Goal: Use online tool/utility: Utilize a website feature to perform a specific function

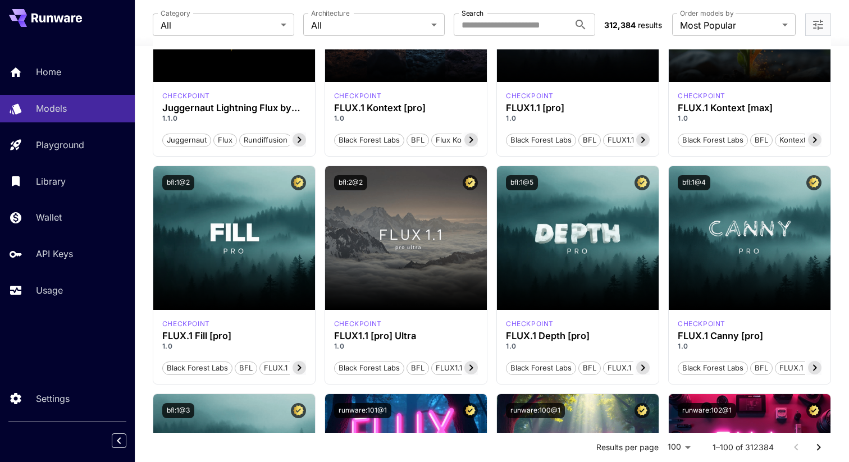
scroll to position [445, 0]
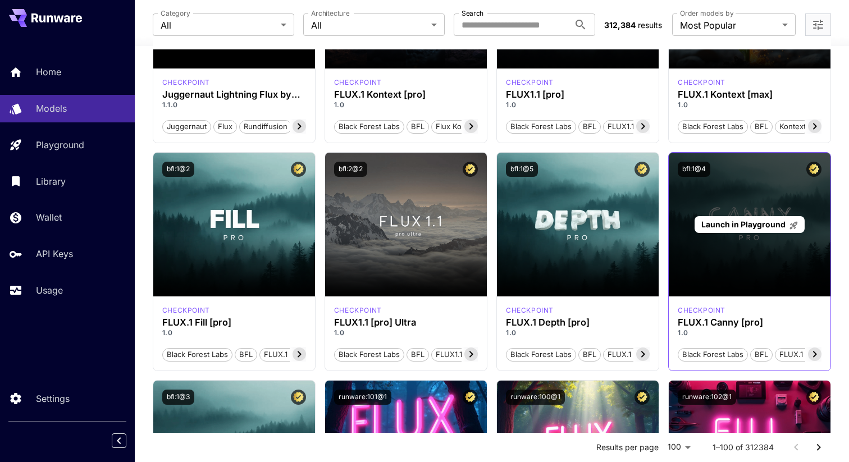
click at [714, 212] on div "Launch in Playground" at bounding box center [750, 225] width 162 height 144
click at [706, 200] on div "Launch in Playground" at bounding box center [750, 225] width 162 height 144
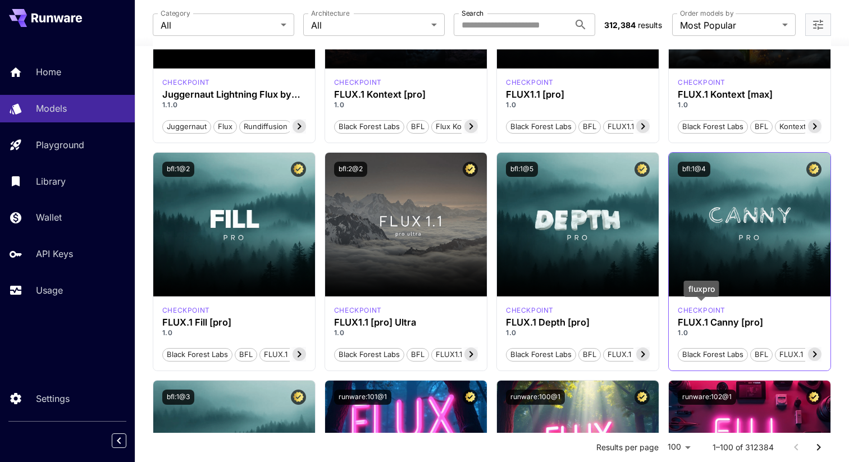
click at [700, 309] on p "checkpoint" at bounding box center [702, 310] width 48 height 10
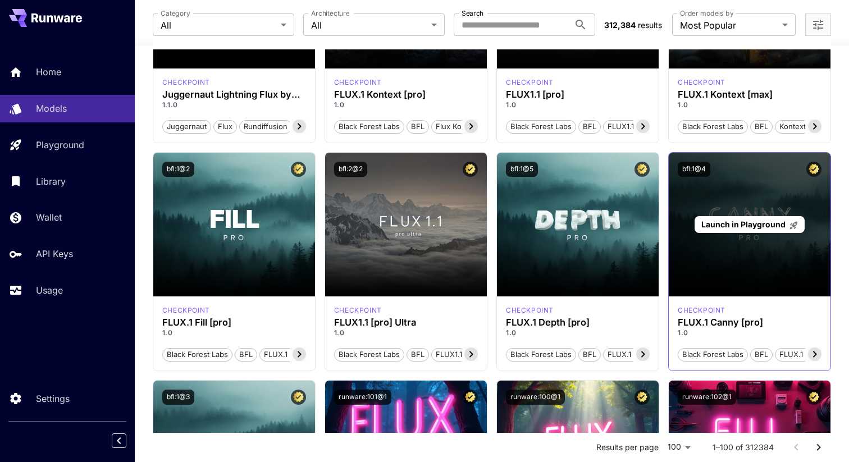
click at [777, 227] on span "Launch in Playground" at bounding box center [743, 224] width 84 height 10
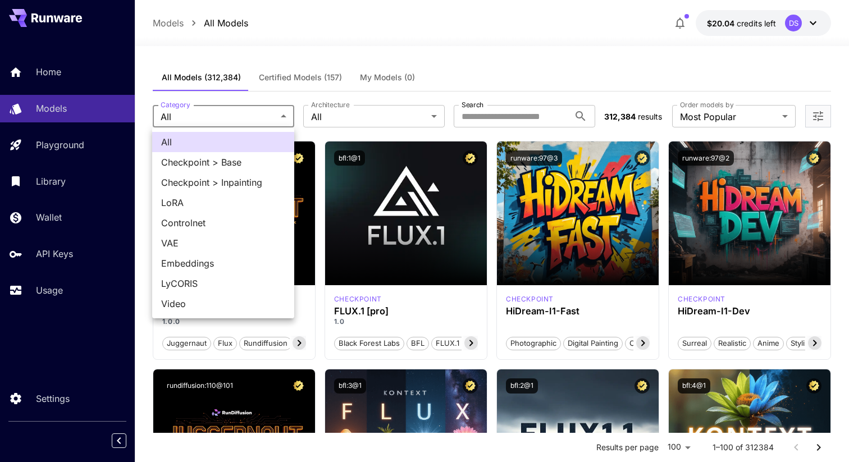
click at [239, 169] on li "Checkpoint > Base" at bounding box center [223, 162] width 142 height 20
type input "**********"
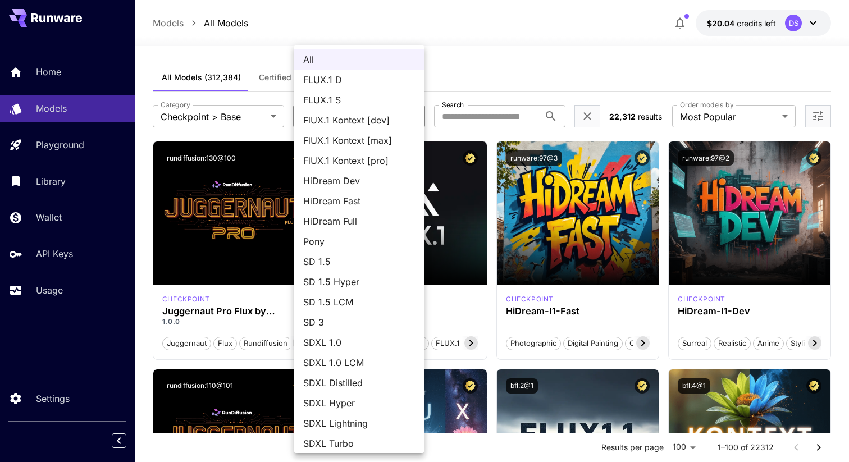
click at [344, 84] on span "FLUX.1 D" at bounding box center [359, 79] width 112 height 13
type input "******"
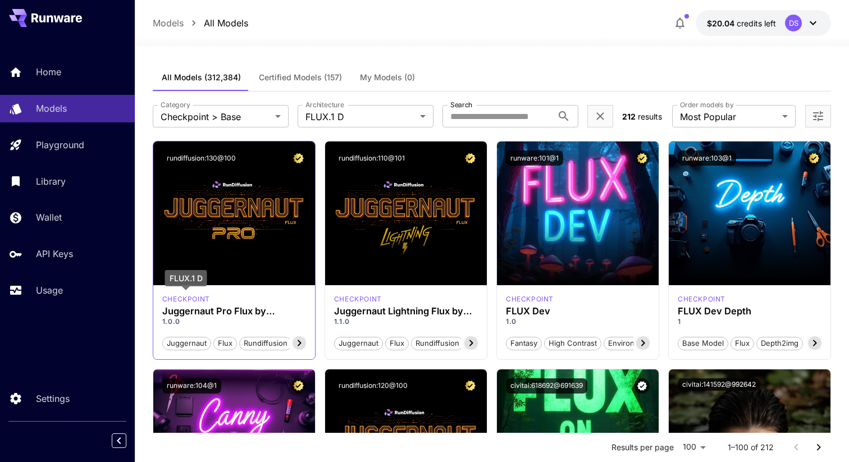
click at [189, 299] on p "checkpoint" at bounding box center [186, 299] width 48 height 10
click at [226, 311] on h3 "Juggernaut Pro Flux by RunDiffusion" at bounding box center [234, 311] width 144 height 11
click at [296, 342] on icon at bounding box center [298, 342] width 13 height 13
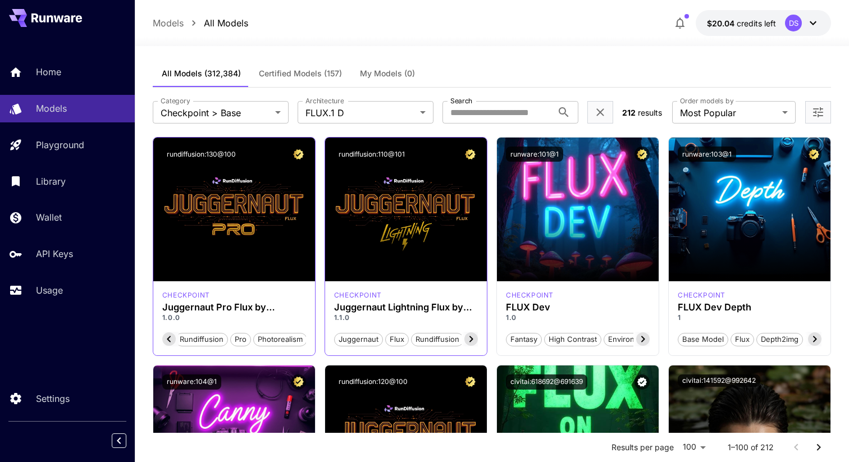
scroll to position [4, 0]
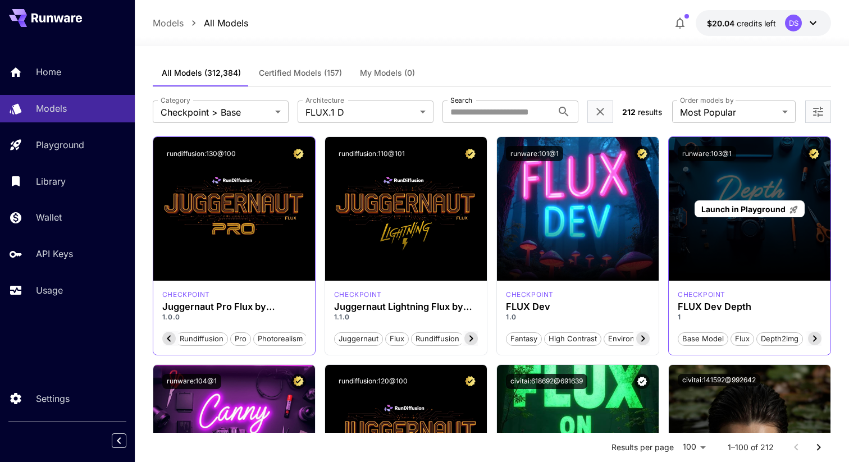
click at [734, 228] on div "Launch in Playground" at bounding box center [750, 209] width 162 height 144
click at [752, 239] on div "Launch in Playground" at bounding box center [750, 209] width 162 height 144
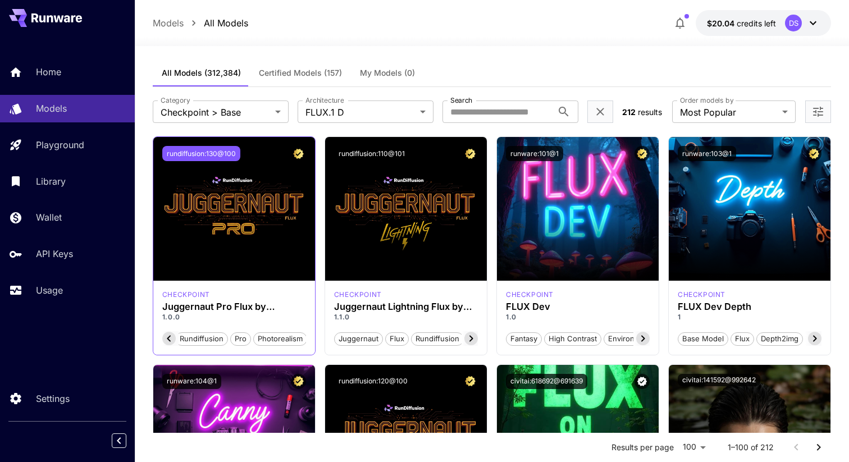
click at [209, 158] on button "rundiffusion:130@100" at bounding box center [201, 153] width 78 height 15
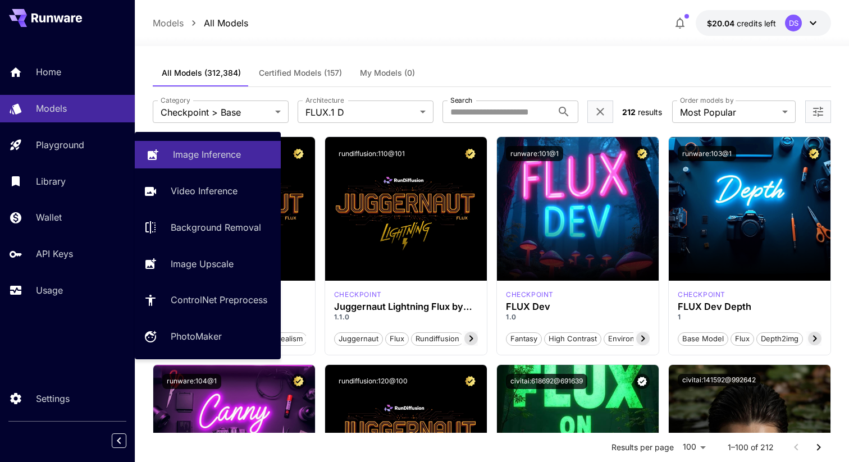
click at [173, 145] on link "Image Inference" at bounding box center [208, 155] width 146 height 28
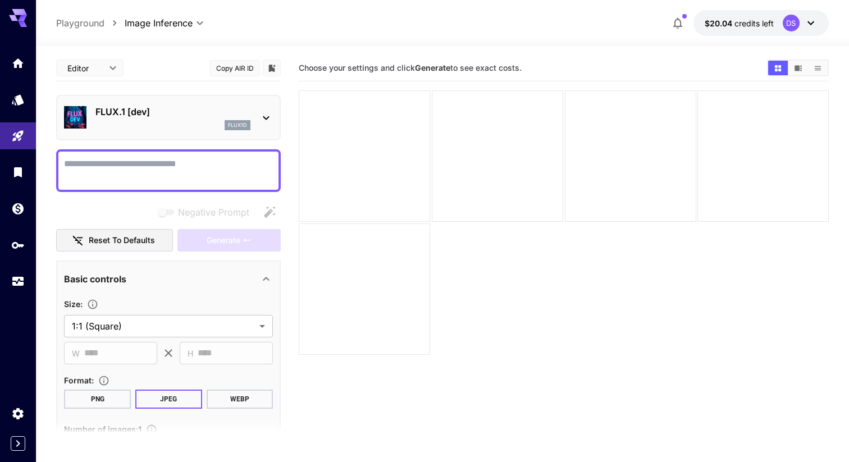
click at [263, 111] on icon at bounding box center [265, 117] width 13 height 13
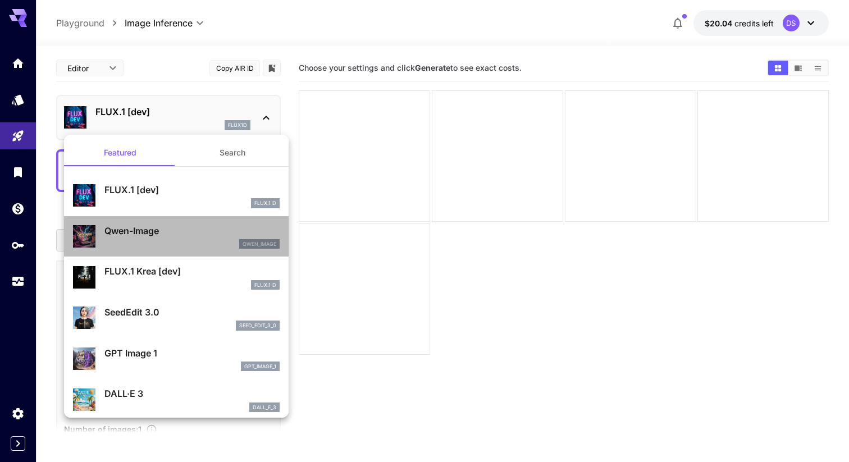
click at [170, 241] on div "qwen_image" at bounding box center [191, 244] width 175 height 10
type input "**"
type input "***"
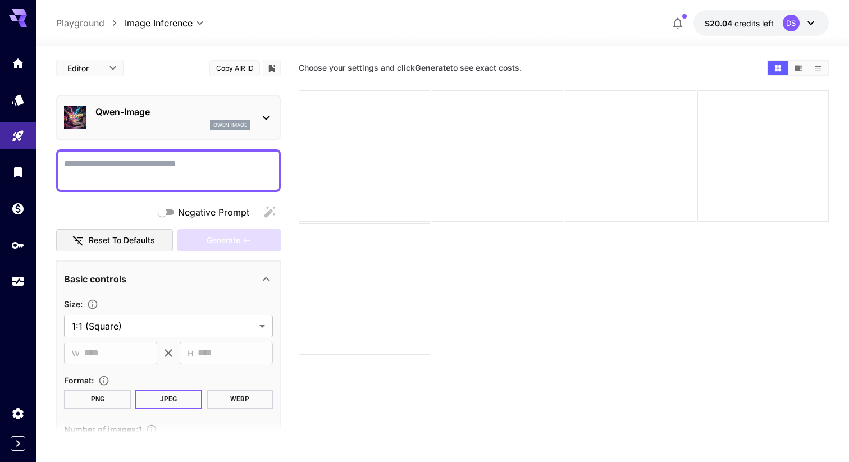
click at [217, 167] on textarea "Negative Prompt" at bounding box center [168, 170] width 209 height 27
paste textarea "**********"
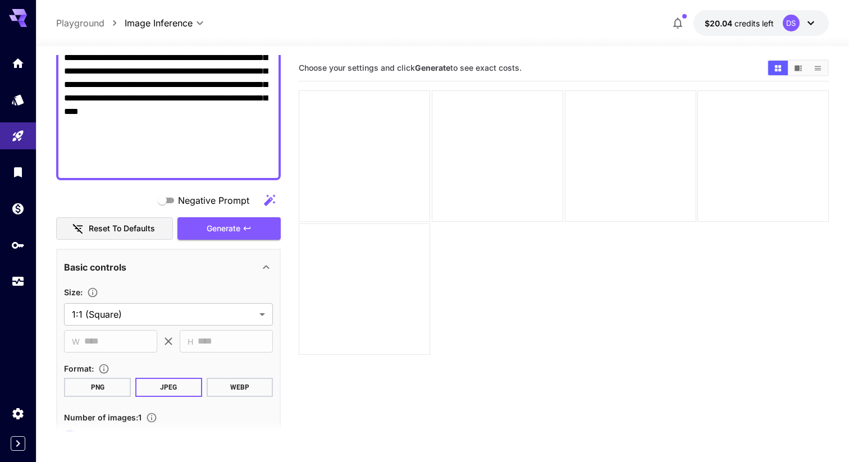
scroll to position [290, 0]
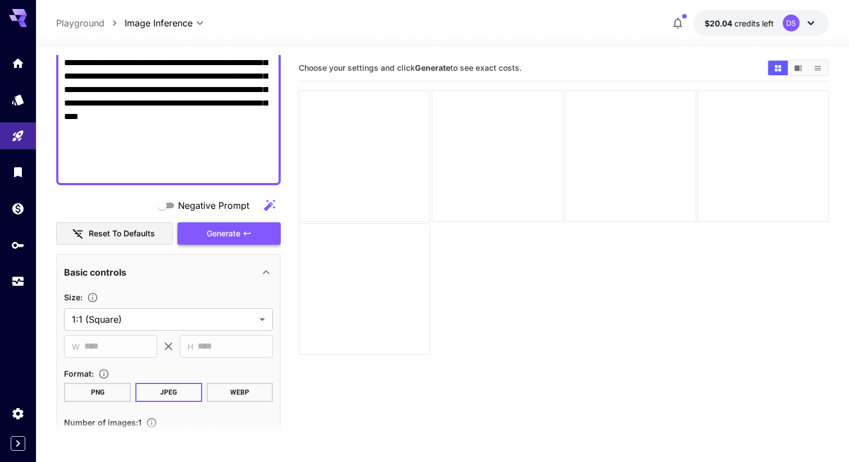
type textarea "**********"
click at [230, 235] on span "Generate" at bounding box center [224, 234] width 34 height 14
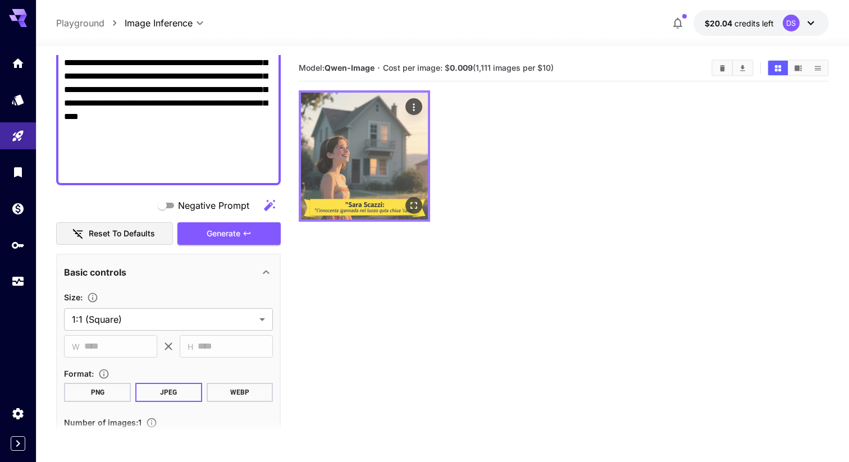
click at [374, 154] on img at bounding box center [364, 156] width 127 height 127
click at [416, 207] on icon "Open in fullscreen" at bounding box center [413, 205] width 7 height 7
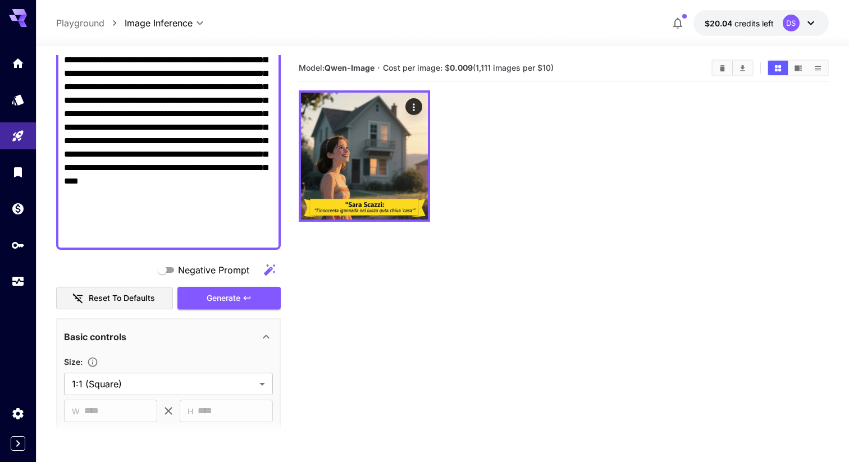
scroll to position [0, 0]
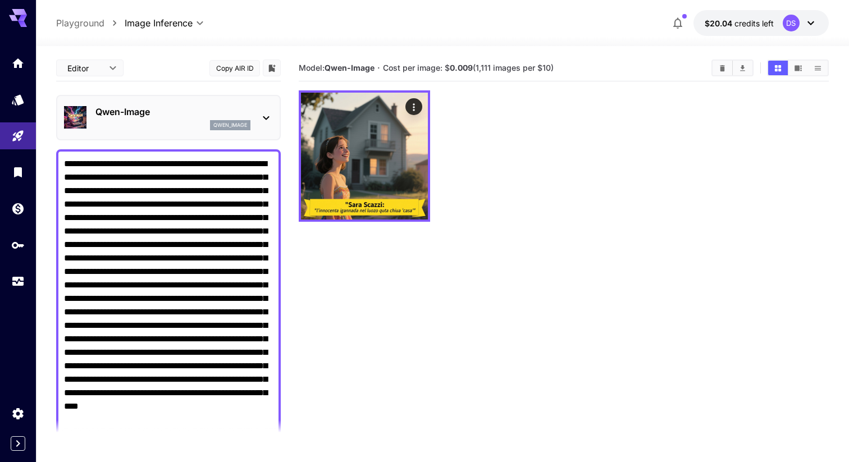
click at [260, 116] on icon at bounding box center [265, 117] width 13 height 13
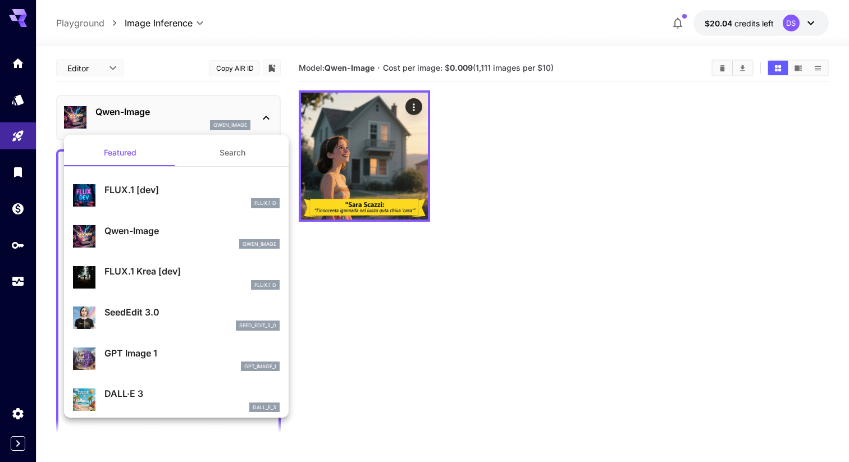
click at [179, 185] on p "FLUX.1 [dev]" at bounding box center [191, 189] width 175 height 13
type input "**"
type input "***"
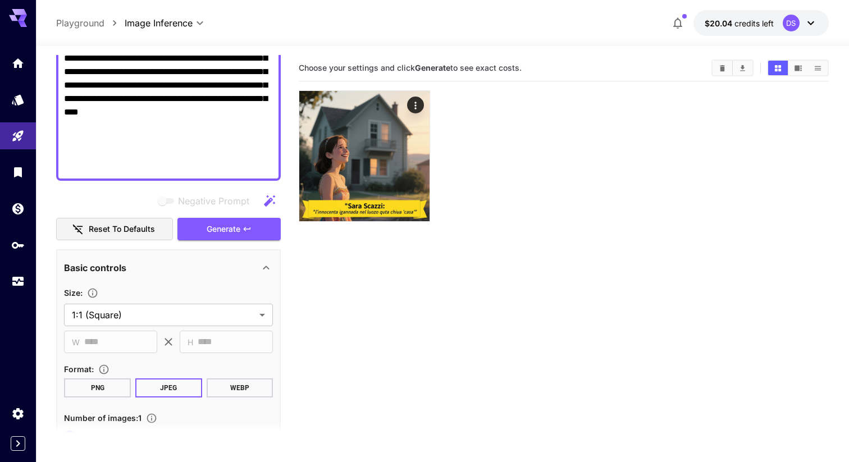
scroll to position [278, 0]
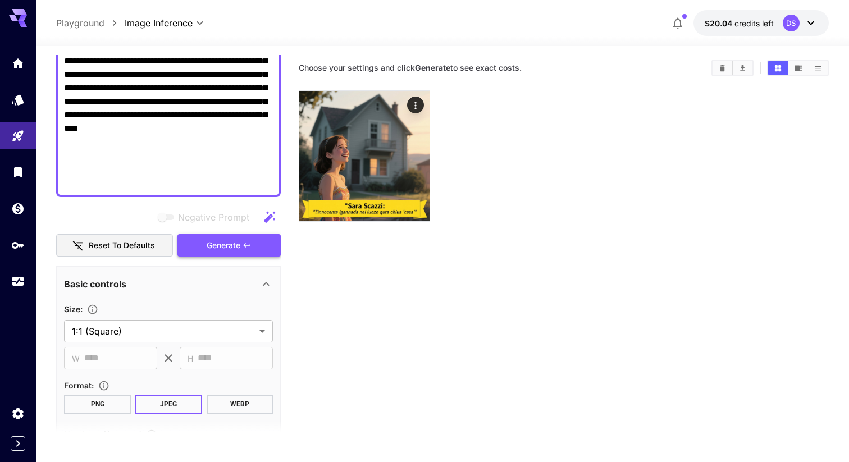
click at [212, 239] on span "Generate" at bounding box center [224, 246] width 34 height 14
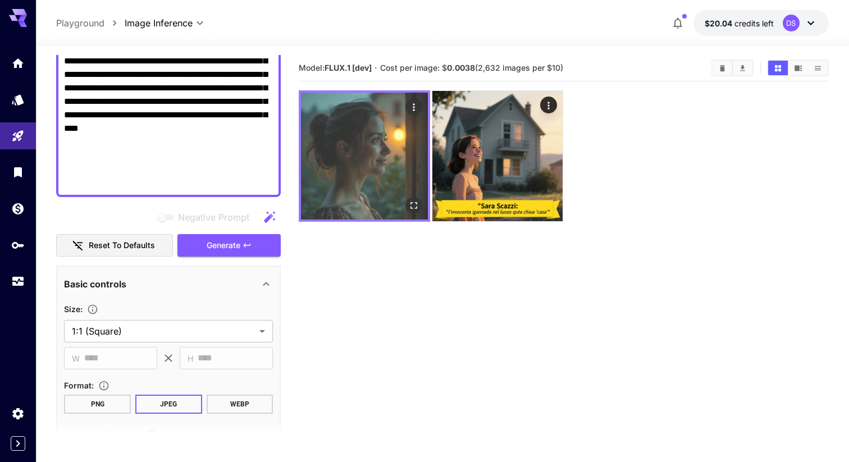
click at [335, 144] on img at bounding box center [364, 156] width 127 height 127
click at [420, 205] on button "Open in fullscreen" at bounding box center [413, 205] width 17 height 17
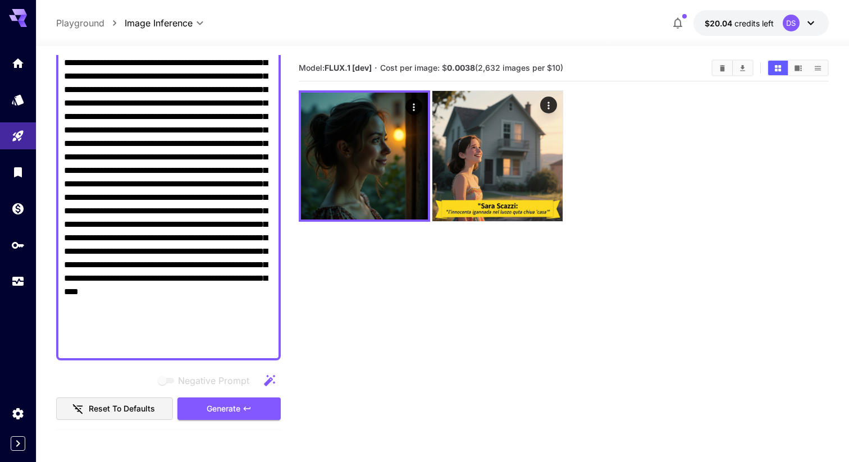
scroll to position [0, 0]
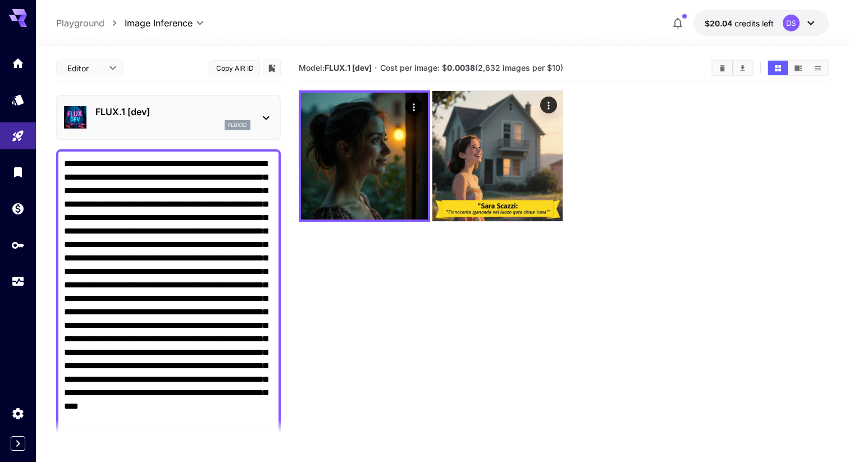
click at [265, 117] on icon at bounding box center [266, 118] width 6 height 4
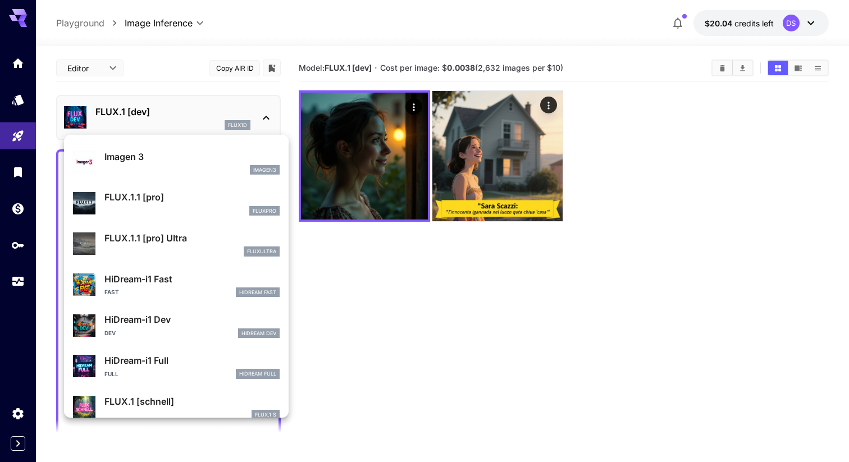
scroll to position [621, 0]
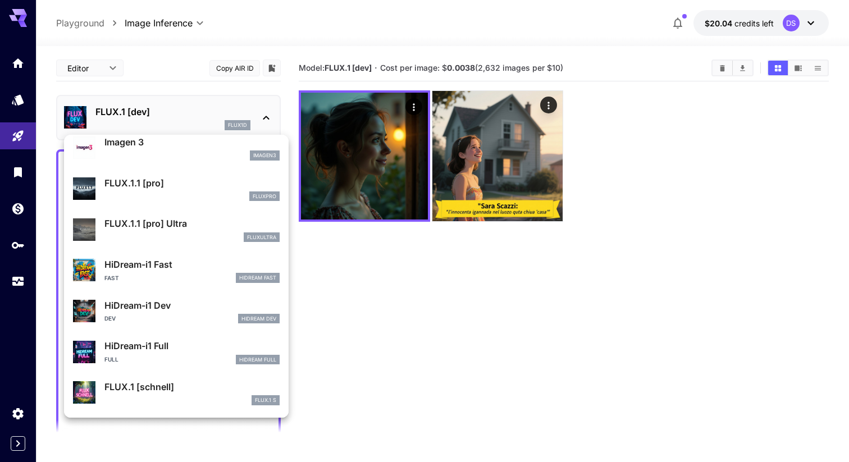
click at [184, 383] on p "FLUX.1 [schnell]" at bounding box center [191, 386] width 175 height 13
type input "*"
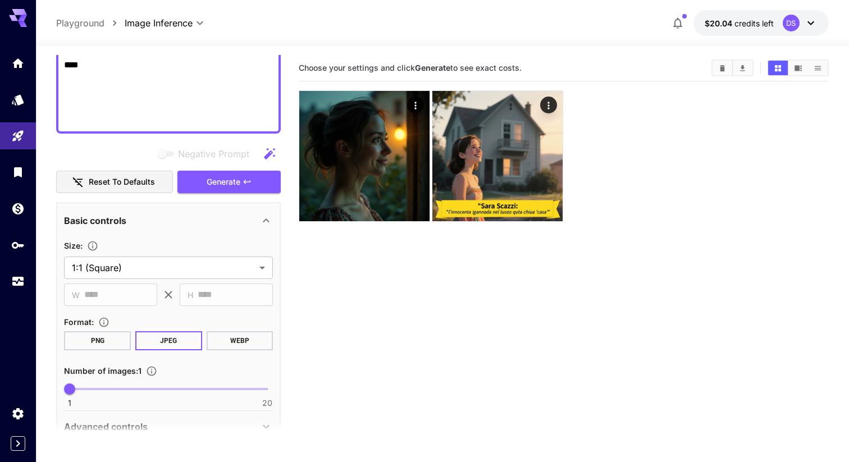
scroll to position [319, 0]
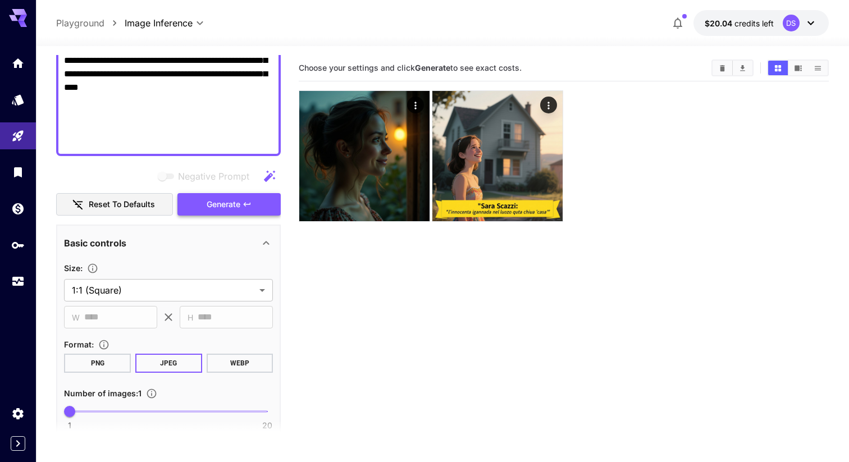
click at [230, 207] on span "Generate" at bounding box center [224, 205] width 34 height 14
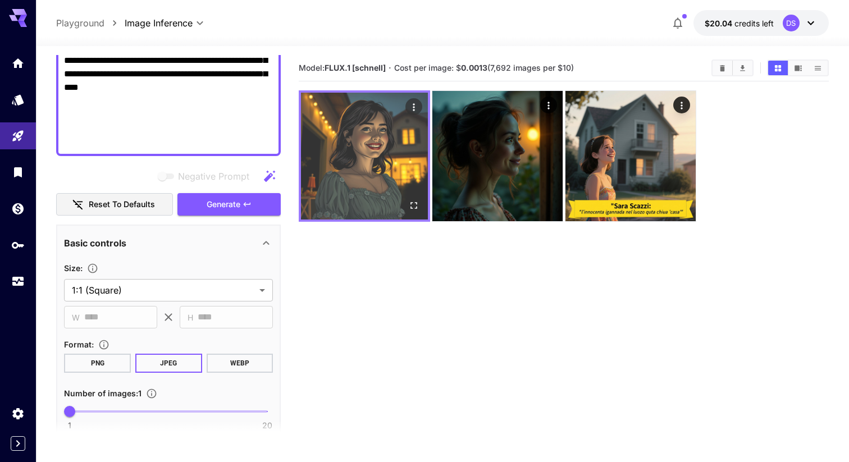
click at [337, 171] on img at bounding box center [364, 156] width 127 height 127
click at [413, 202] on icon "Open in fullscreen" at bounding box center [413, 205] width 11 height 11
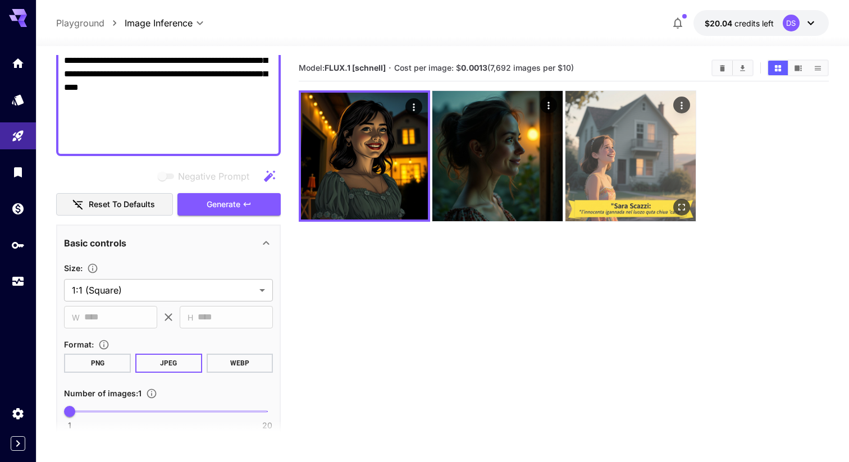
click at [611, 158] on img at bounding box center [630, 156] width 130 height 130
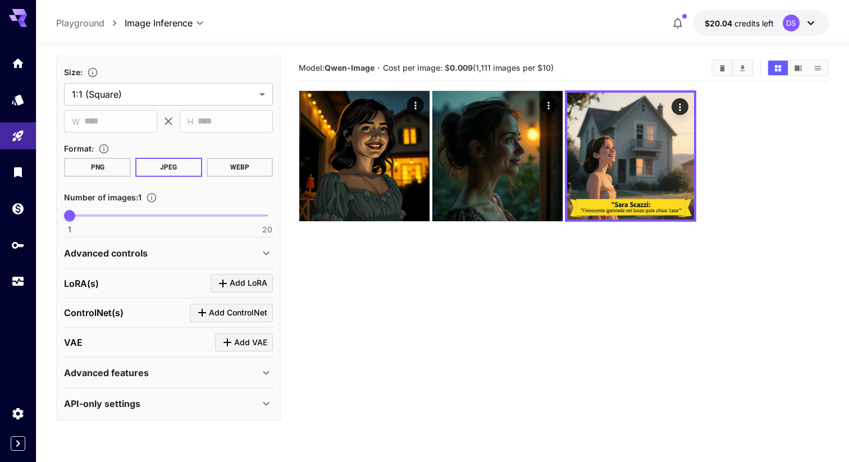
scroll to position [513, 0]
click at [211, 411] on div "API-only settings" at bounding box center [161, 405] width 195 height 13
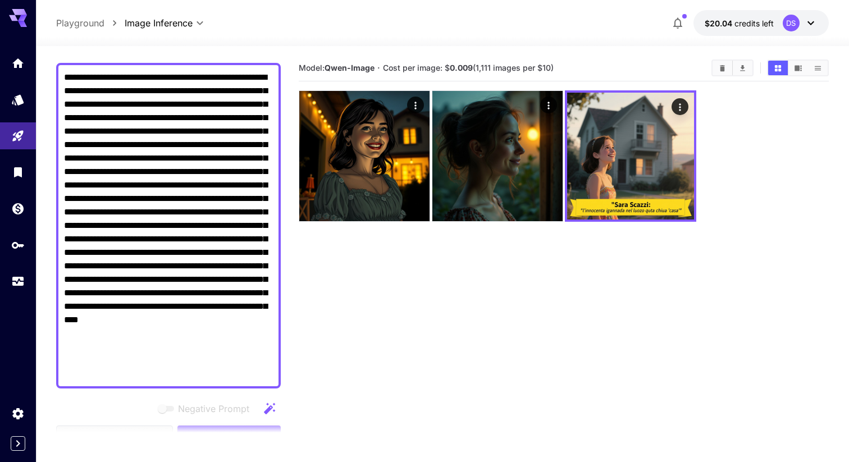
scroll to position [0, 0]
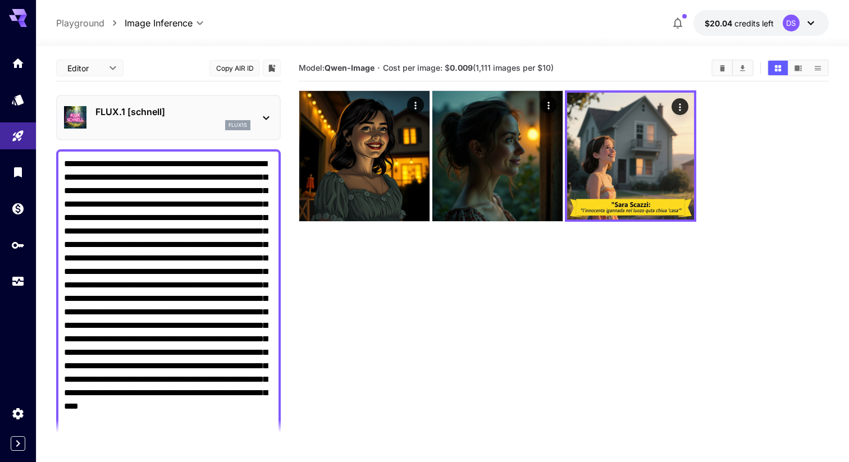
click at [254, 113] on div "FLUX.1 [schnell] flux1s" at bounding box center [168, 117] width 209 height 34
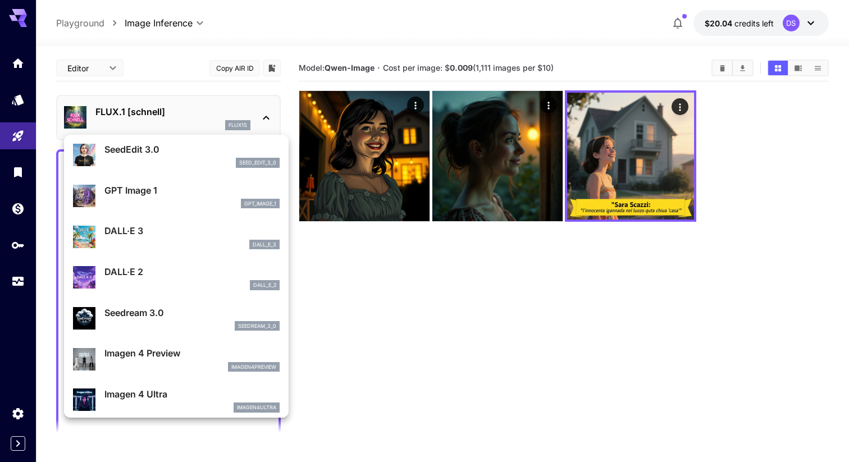
scroll to position [166, 0]
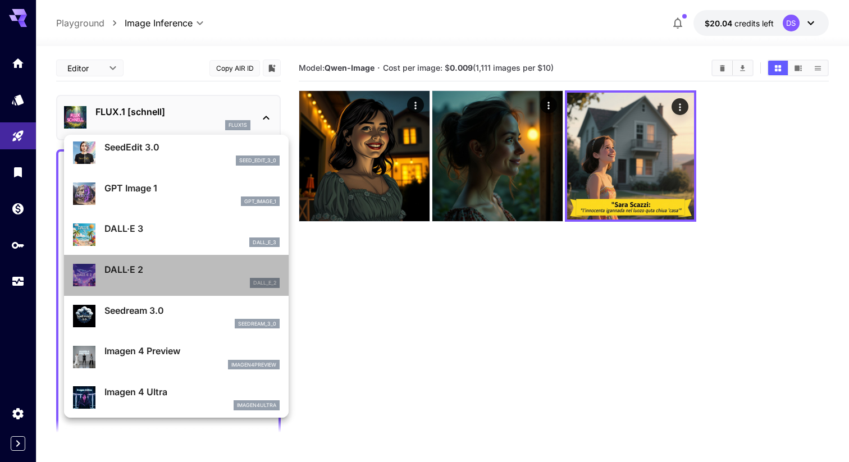
click at [213, 263] on p "DALL·E 2" at bounding box center [191, 269] width 175 height 13
type input "**********"
type input "***"
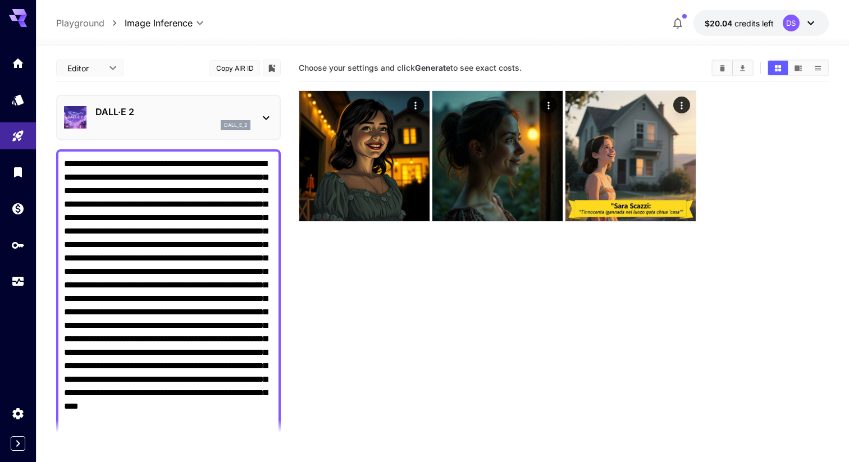
click at [261, 113] on icon at bounding box center [265, 117] width 13 height 13
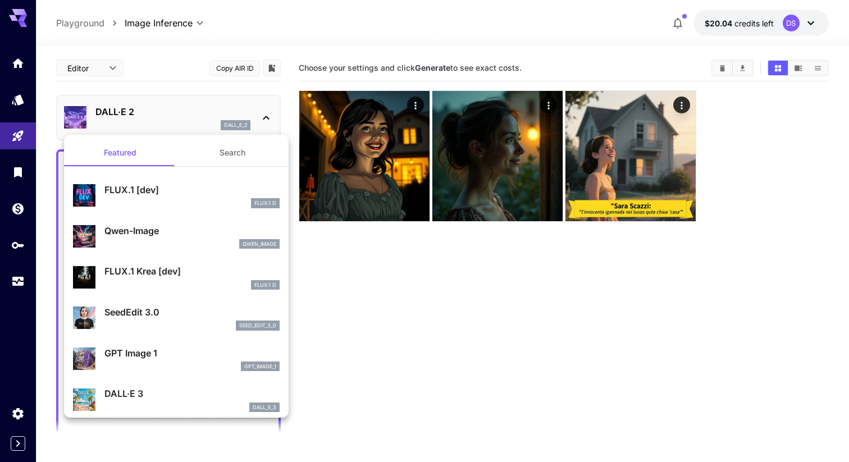
click at [172, 237] on div "Qwen-Image qwen_image" at bounding box center [191, 236] width 175 height 25
type input "**********"
type input "****"
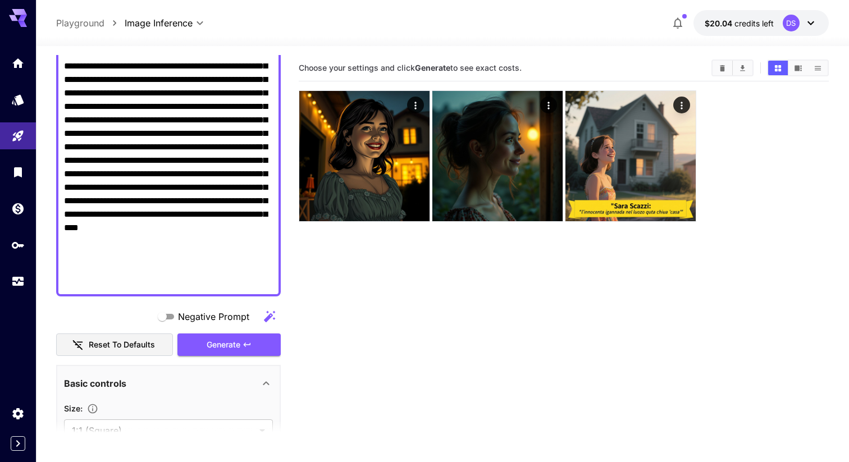
scroll to position [180, 0]
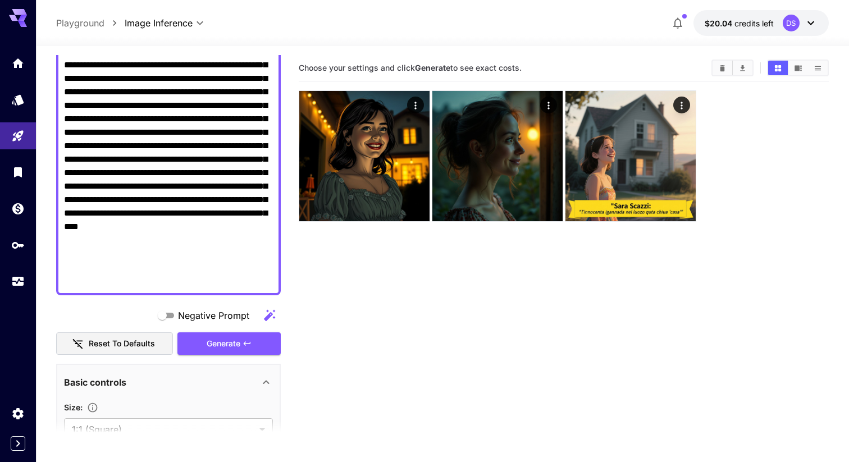
click at [412, 320] on section "Choose your settings and click Generate to see exact costs." at bounding box center [564, 286] width 530 height 462
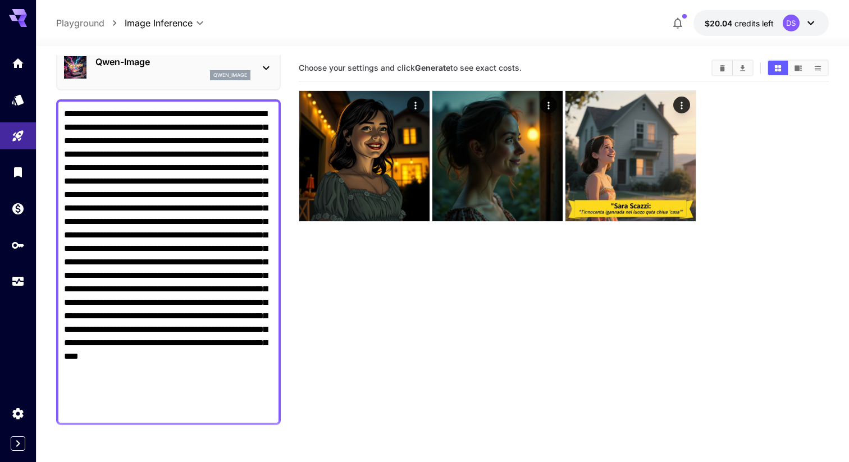
scroll to position [0, 0]
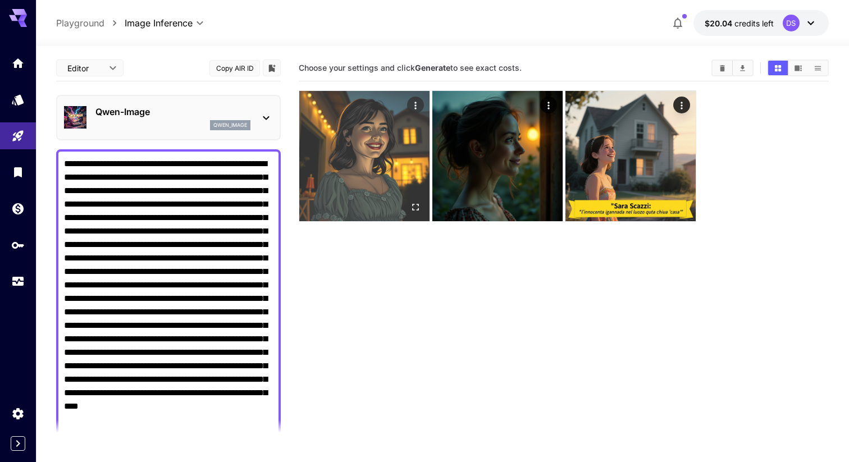
click at [367, 124] on img at bounding box center [364, 156] width 130 height 130
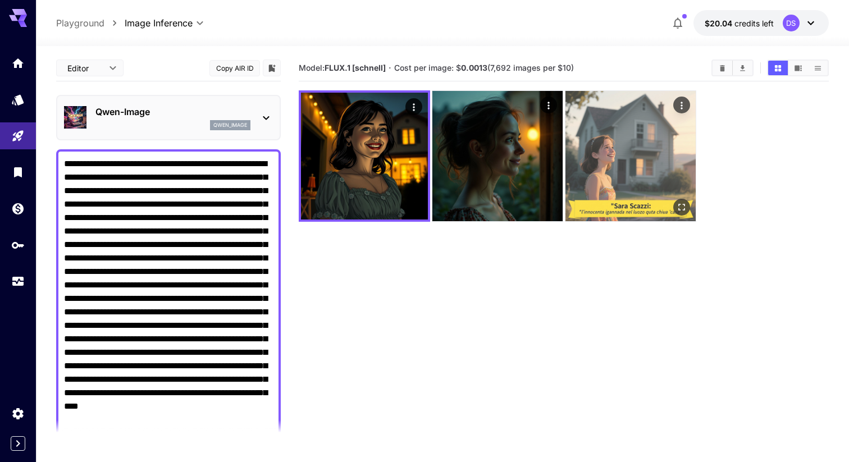
click at [612, 170] on img at bounding box center [630, 156] width 130 height 130
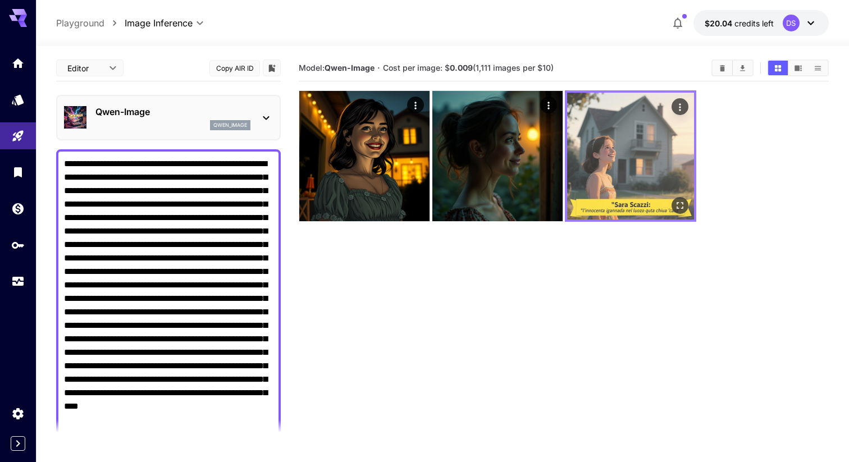
click at [612, 170] on img at bounding box center [630, 156] width 127 height 127
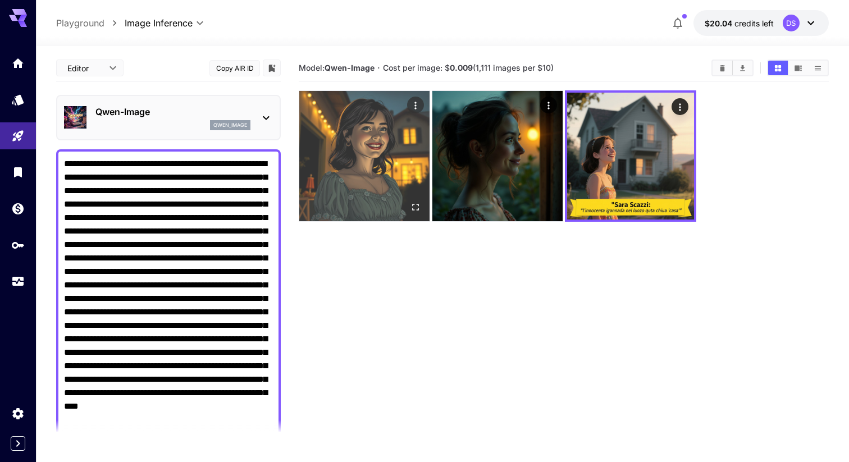
click at [408, 158] on img at bounding box center [364, 156] width 130 height 130
